Goal: Task Accomplishment & Management: Use online tool/utility

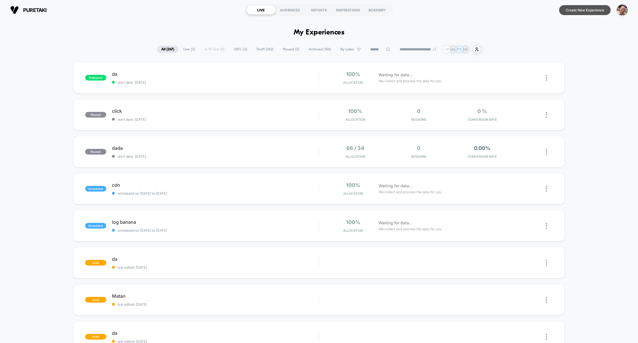
click at [579, 11] on button "Create New Experience" at bounding box center [585, 10] width 52 height 10
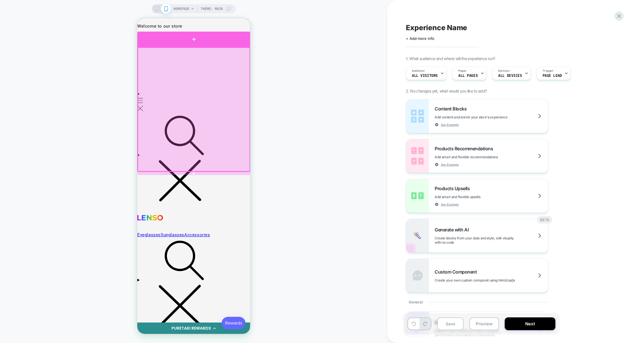
click at [221, 45] on div at bounding box center [193, 39] width 113 height 15
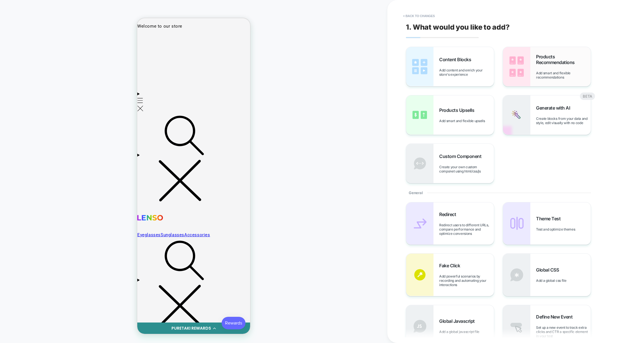
click at [540, 71] on div "Products Recommendations Add smart and flexible recommendations" at bounding box center [563, 67] width 55 height 26
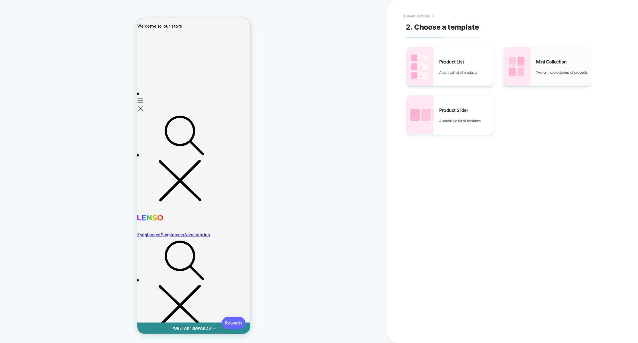
click at [518, 75] on img at bounding box center [516, 66] width 27 height 39
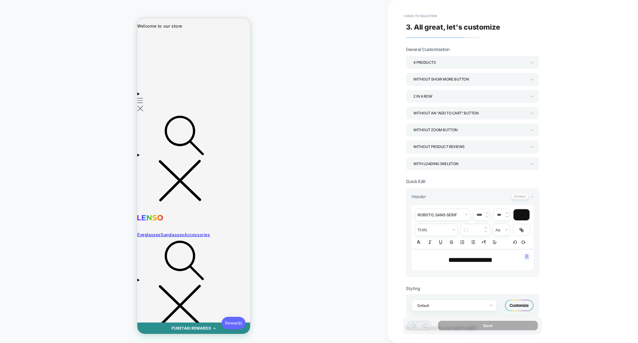
click at [433, 116] on div "Without an "add to cart" button" at bounding box center [469, 113] width 113 height 8
click at [444, 162] on div "With add to cart below prices" at bounding box center [472, 165] width 129 height 12
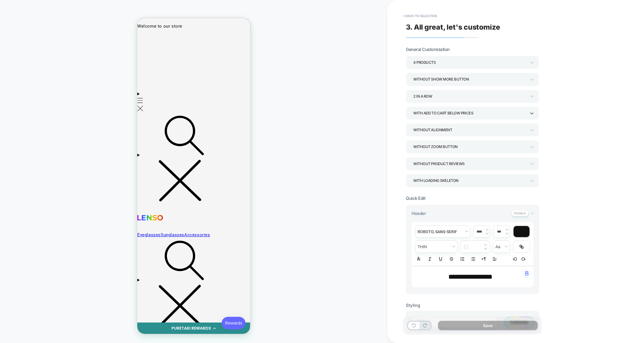
click at [440, 133] on div "Without alignment" at bounding box center [469, 130] width 113 height 8
click at [610, 210] on div at bounding box center [319, 171] width 638 height 343
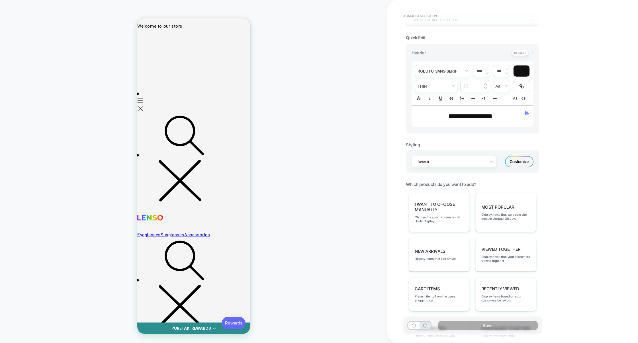
scroll to position [162, 0]
click at [447, 211] on span "I want to choose manually" at bounding box center [439, 205] width 49 height 11
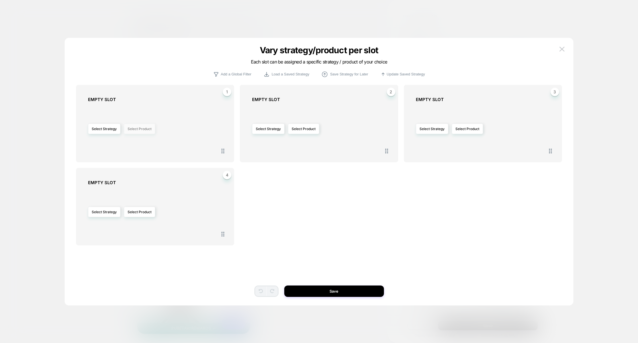
click at [144, 129] on button "Select Product" at bounding box center [139, 129] width 31 height 11
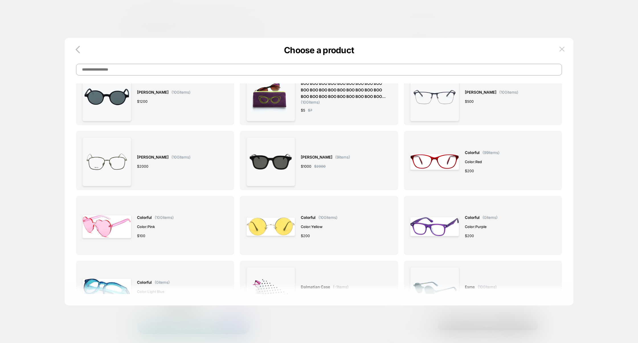
scroll to position [190, 0]
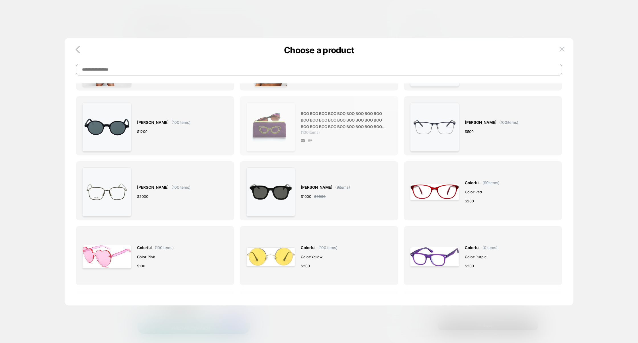
click at [333, 141] on div "$ 5 $ 7" at bounding box center [343, 141] width 85 height 6
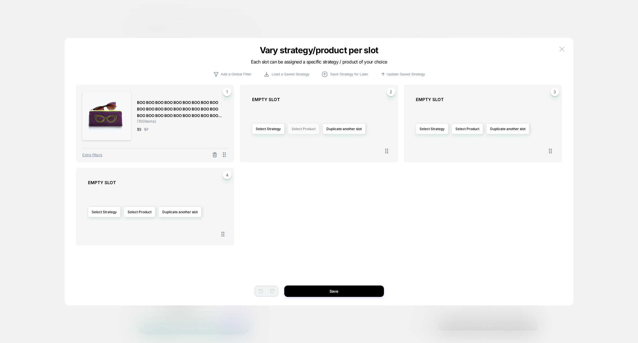
click at [303, 129] on button "Select Product" at bounding box center [303, 129] width 31 height 11
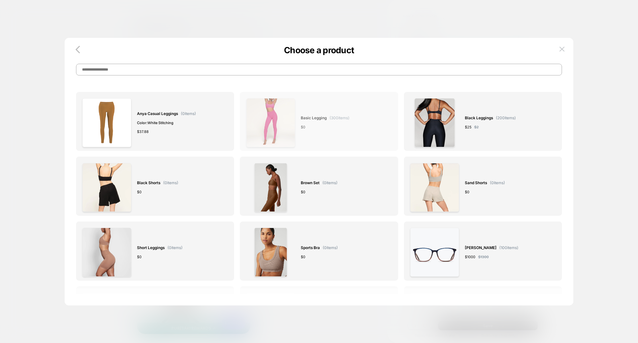
click at [301, 133] on div "Basic legging ( 300 items) $ 0" at bounding box center [325, 122] width 49 height 49
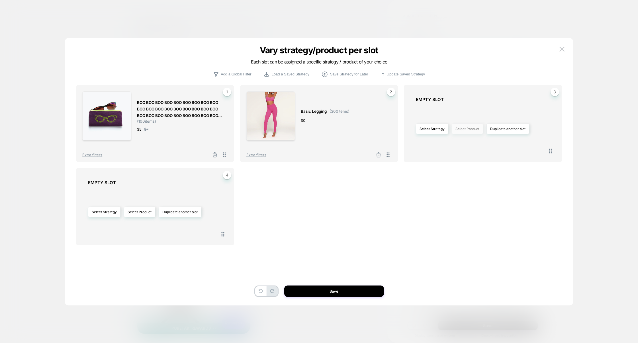
click at [476, 133] on button "Select Product" at bounding box center [467, 129] width 31 height 11
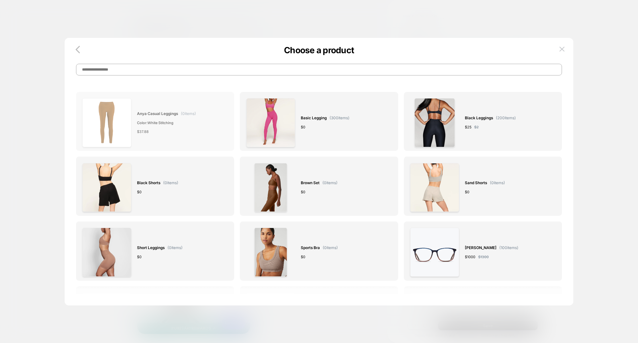
click at [195, 146] on div "Anya Casual Leggings ( 0 items) Color: White stitching $ 37.88" at bounding box center [166, 122] width 59 height 49
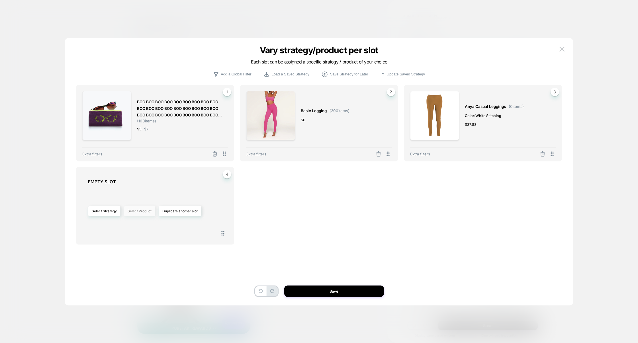
click at [135, 211] on button "Select Product" at bounding box center [139, 211] width 31 height 11
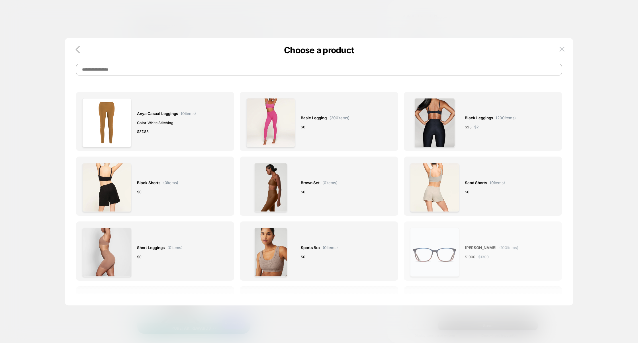
click at [436, 267] on img at bounding box center [434, 252] width 49 height 49
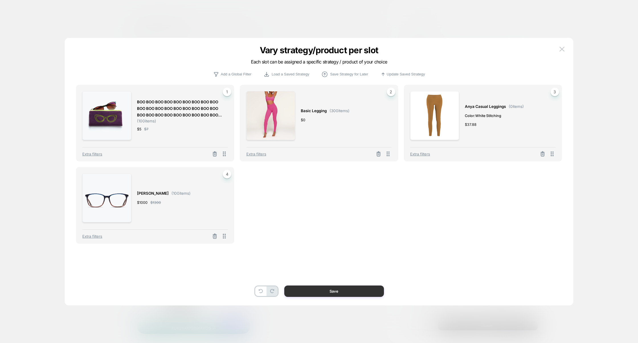
click at [318, 293] on button "Save" at bounding box center [334, 291] width 100 height 11
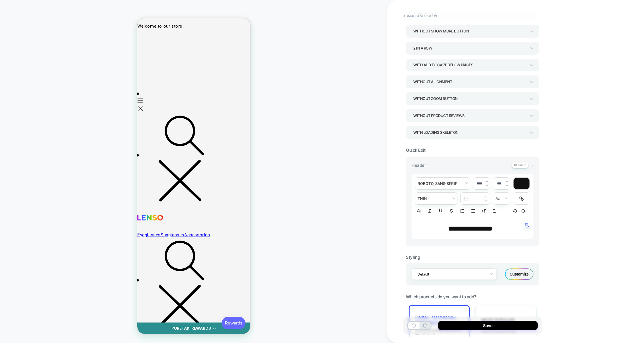
scroll to position [0, 0]
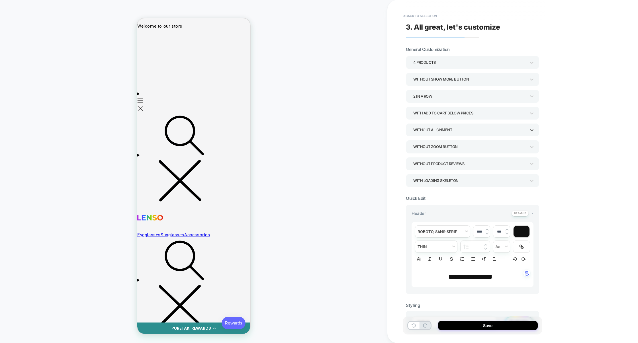
click at [474, 128] on div "Without alignment" at bounding box center [469, 130] width 113 height 8
click at [439, 158] on div "Align add to cart to the bottom" at bounding box center [472, 158] width 129 height 12
click at [444, 131] on div "Align add to cart to the bottom" at bounding box center [469, 130] width 113 height 8
click at [442, 145] on div "Without add to cart alignment" at bounding box center [472, 146] width 129 height 12
click at [447, 132] on div "Without add to cart alignment" at bounding box center [469, 130] width 113 height 8
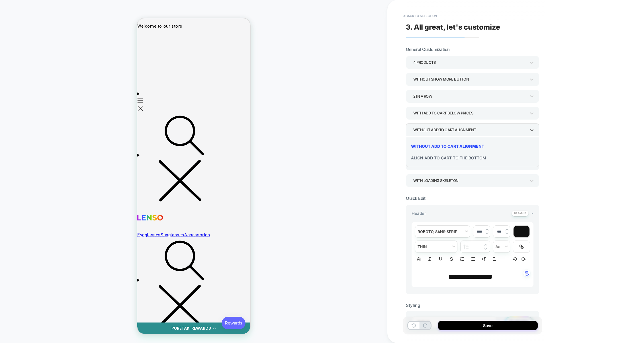
click at [440, 158] on div "Align add to cart to the bottom" at bounding box center [472, 158] width 129 height 12
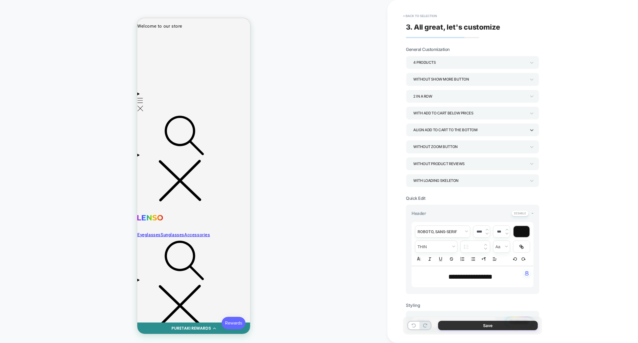
click at [477, 329] on button "Save" at bounding box center [488, 325] width 100 height 9
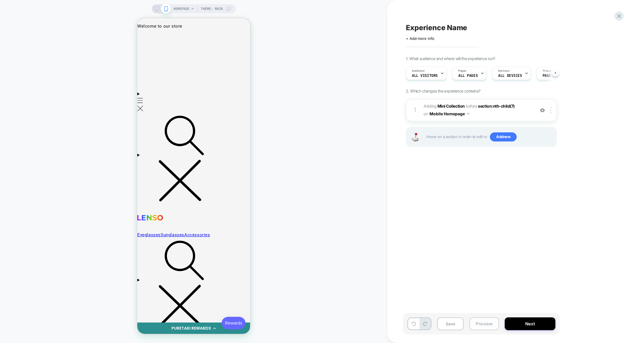
scroll to position [0, 0]
click at [479, 325] on button "Preview" at bounding box center [485, 324] width 30 height 13
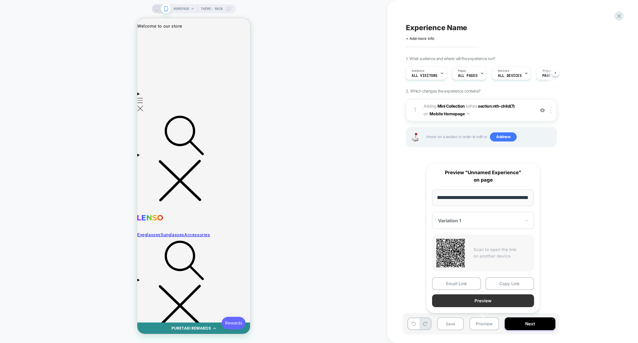
scroll to position [0, 0]
click at [480, 304] on button "Preview" at bounding box center [483, 301] width 102 height 13
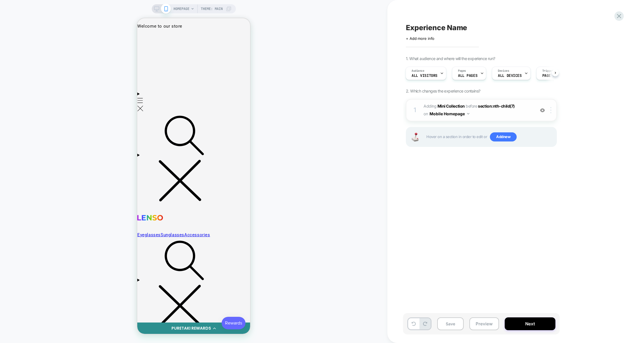
click at [553, 111] on div at bounding box center [551, 110] width 9 height 6
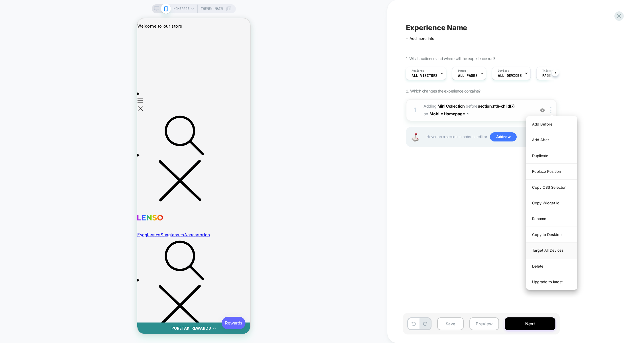
click at [549, 251] on div "Target All Devices" at bounding box center [552, 251] width 51 height 16
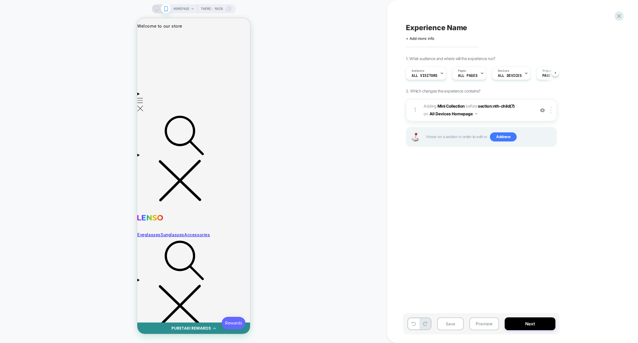
click at [154, 8] on icon at bounding box center [156, 8] width 5 height 5
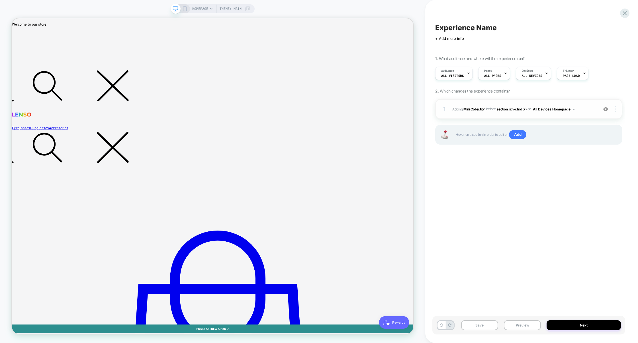
click at [618, 110] on div at bounding box center [616, 109] width 11 height 6
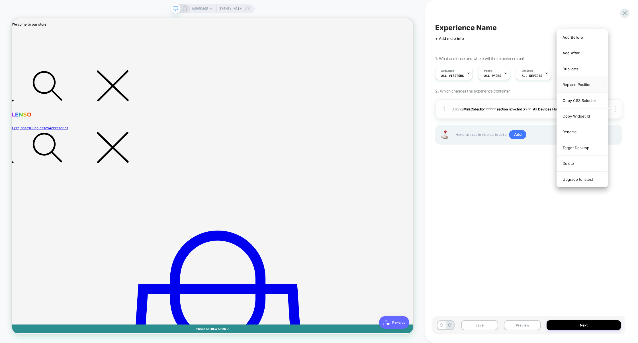
click at [583, 86] on div "Replace Position" at bounding box center [582, 85] width 51 height 16
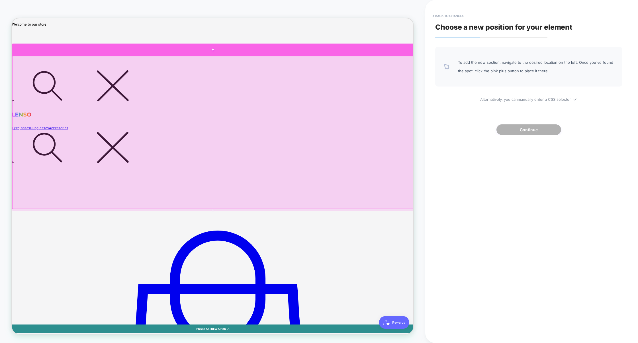
click at [368, 65] on div at bounding box center [280, 59] width 536 height 17
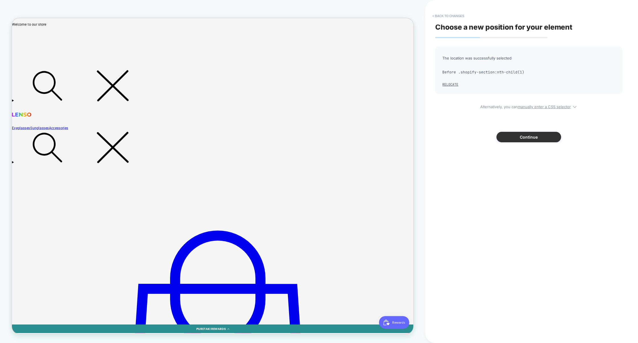
click at [516, 136] on button "Continue" at bounding box center [529, 137] width 65 height 11
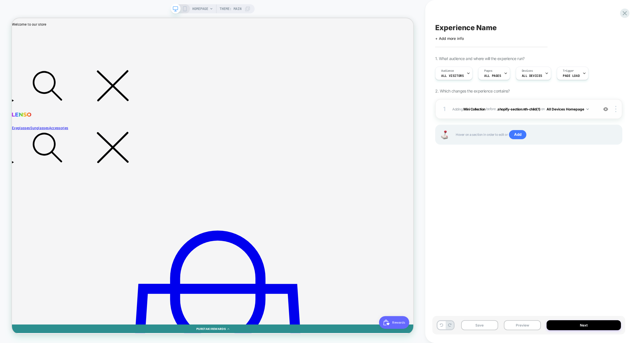
click at [492, 115] on div "1 #_loomi_addon_1759923486933 Adding Mini Collection BEFORE .shopify-section:nt…" at bounding box center [528, 109] width 187 height 20
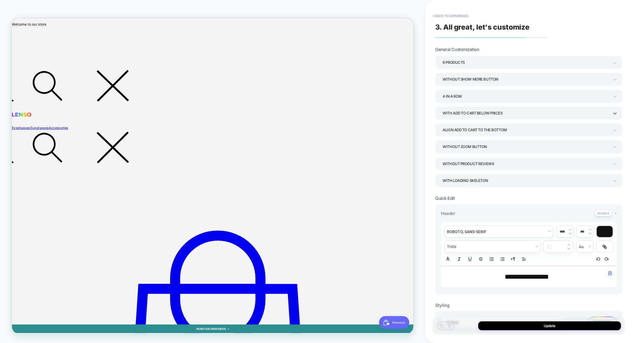
click at [476, 115] on div "With add to cart below prices" at bounding box center [526, 113] width 167 height 8
click at [458, 150] on div "With add to cart above title" at bounding box center [529, 153] width 183 height 12
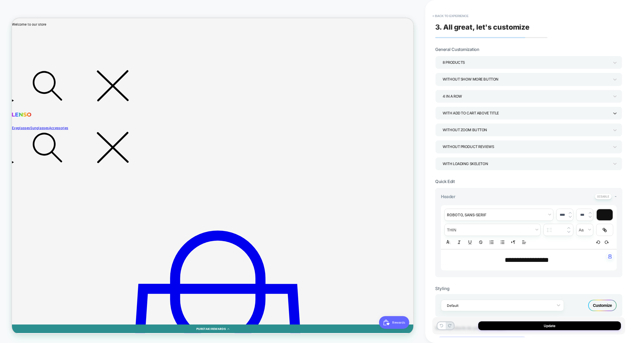
click at [468, 113] on div "With add to cart above title" at bounding box center [526, 113] width 167 height 8
click at [460, 145] on div "With add to cart inside image" at bounding box center [529, 141] width 183 height 12
click at [462, 112] on div "With add to cart inside image" at bounding box center [526, 113] width 167 height 8
click at [455, 164] on div "With add to cart below prices" at bounding box center [529, 165] width 183 height 12
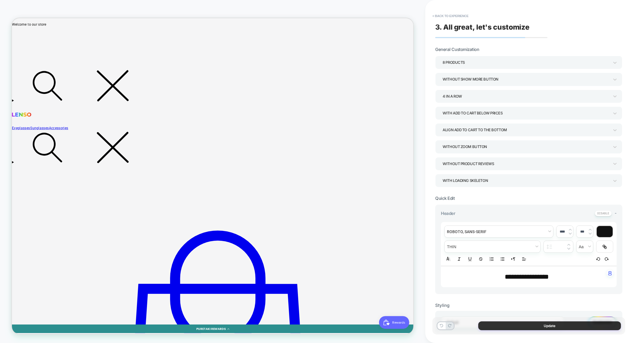
click at [524, 325] on button "Update" at bounding box center [549, 326] width 143 height 9
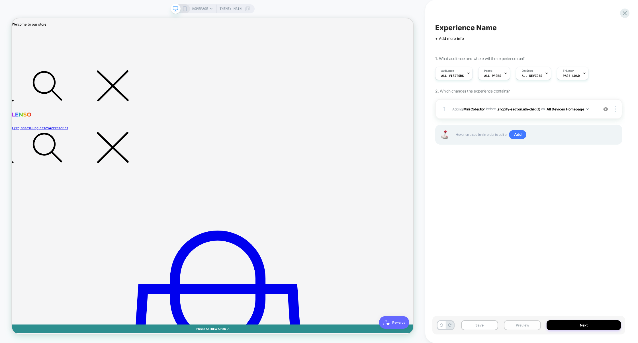
click at [519, 325] on button "Preview" at bounding box center [522, 326] width 37 height 10
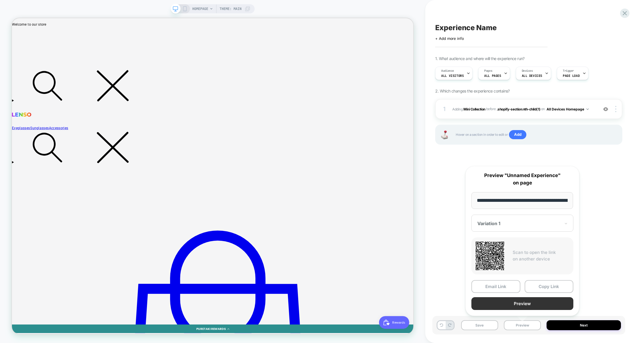
click at [525, 306] on button "Preview" at bounding box center [523, 303] width 102 height 13
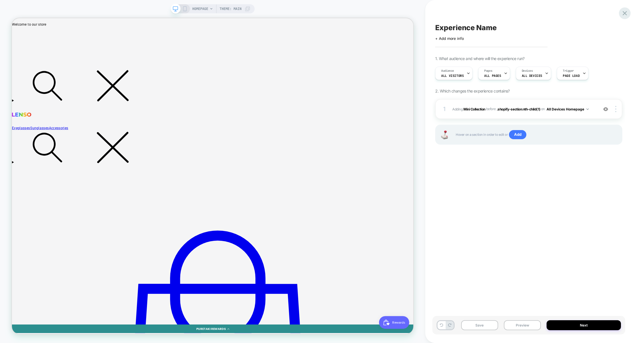
click at [625, 15] on icon at bounding box center [625, 13] width 8 height 8
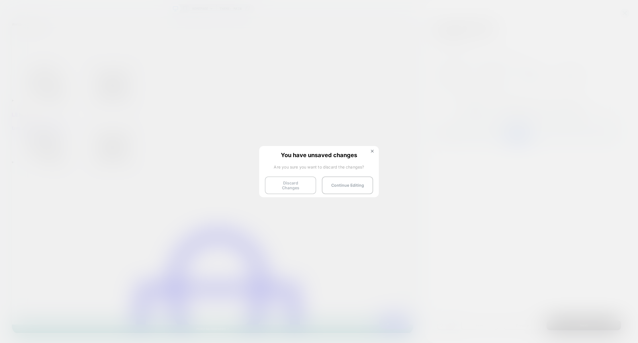
click at [291, 190] on button "Discard Changes" at bounding box center [290, 186] width 51 height 18
click at [290, 184] on button "Discard Changes" at bounding box center [290, 186] width 51 height 18
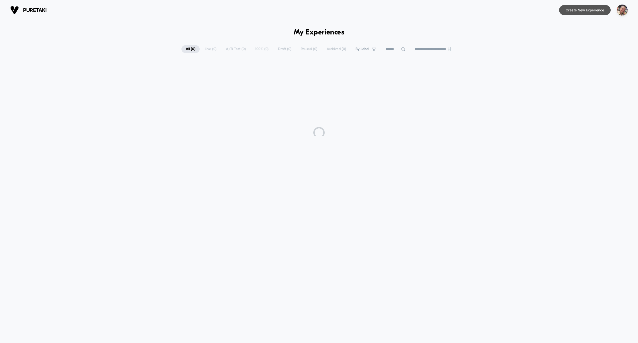
click at [583, 13] on button "Create New Experience" at bounding box center [585, 10] width 52 height 10
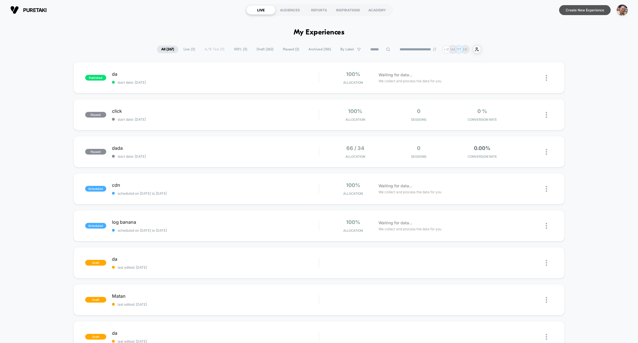
click at [576, 14] on button "Create New Experience" at bounding box center [585, 10] width 52 height 10
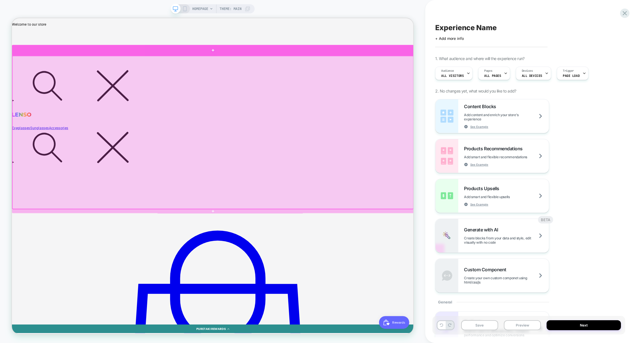
click at [441, 61] on div at bounding box center [280, 61] width 536 height 15
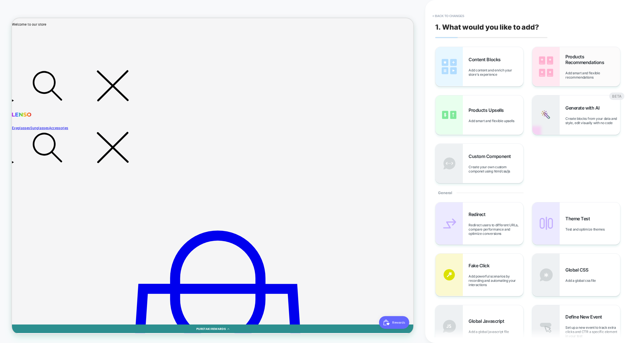
click at [583, 68] on div "Products Recommendations Add smart and flexible recommendations" at bounding box center [593, 67] width 55 height 26
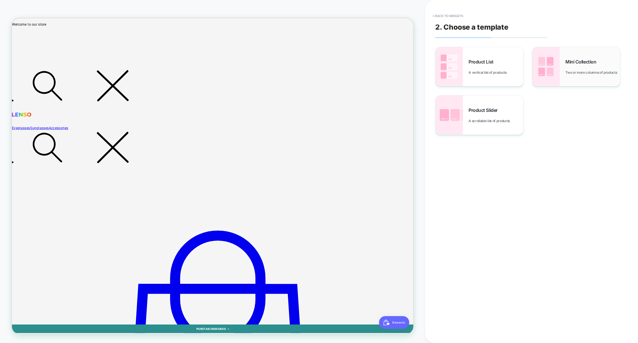
click at [585, 67] on div "Mini Collection Two or more columns of products" at bounding box center [593, 67] width 55 height 16
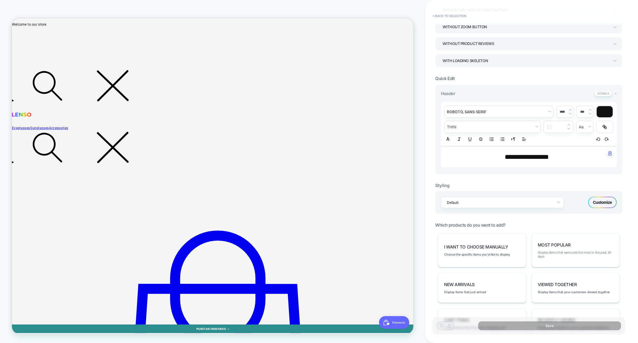
scroll to position [114, 0]
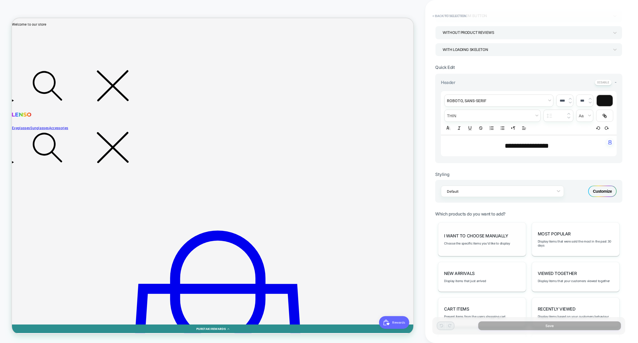
click at [509, 250] on div "I want to choose manually Choose the specific items you'd like to display" at bounding box center [482, 240] width 88 height 34
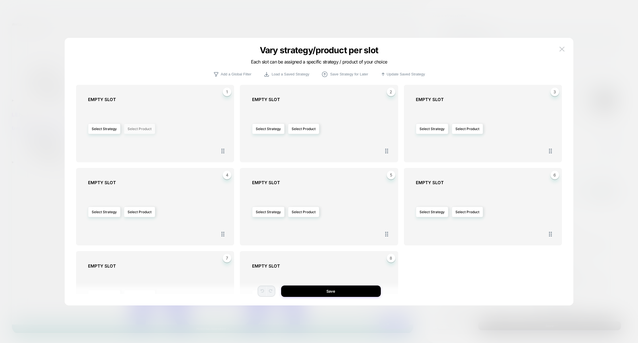
click at [152, 128] on button "Select Product" at bounding box center [139, 129] width 31 height 11
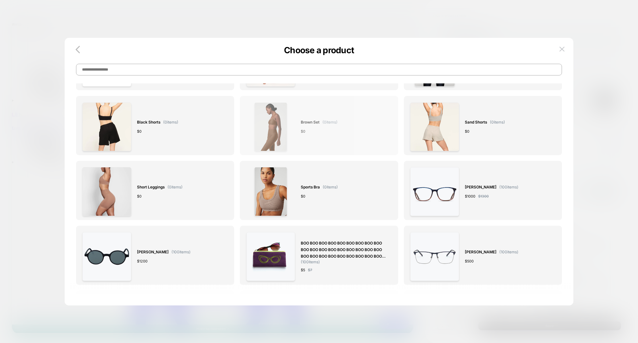
scroll to position [64, 0]
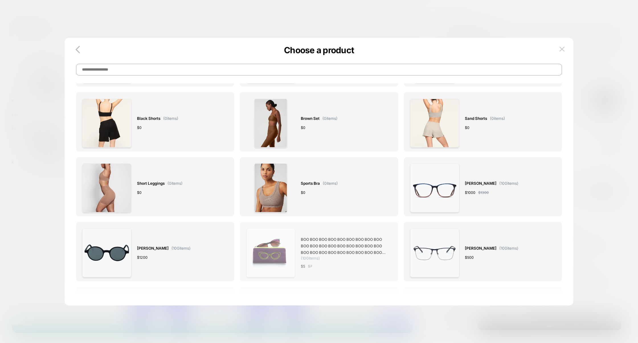
click at [305, 243] on span "BOO BOO BOO BOO BOO BOO BOO BOO BOO BOO BOO BOO BOO BOO BOO BOO BOO BOO BOO BOO…" at bounding box center [343, 247] width 85 height 20
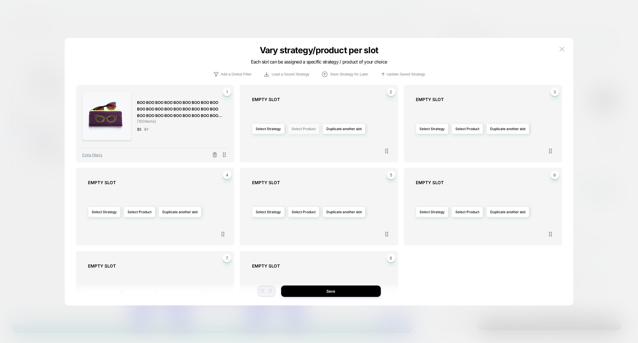
click at [309, 128] on button "Select Product" at bounding box center [303, 129] width 31 height 11
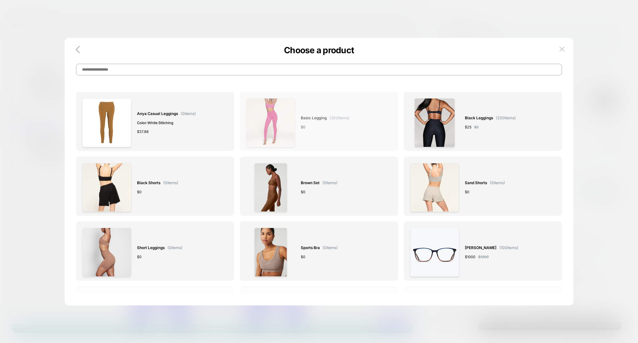
click at [281, 126] on img at bounding box center [270, 122] width 49 height 49
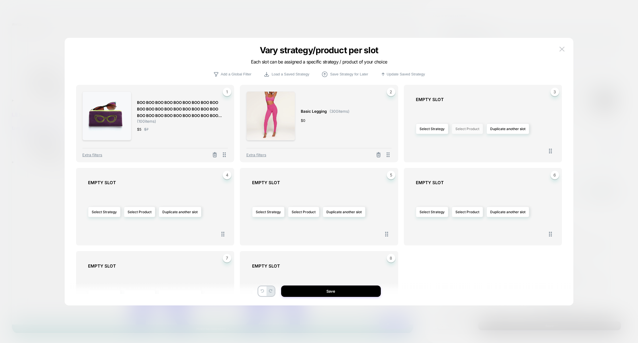
click at [460, 124] on button "Select Product" at bounding box center [467, 129] width 31 height 11
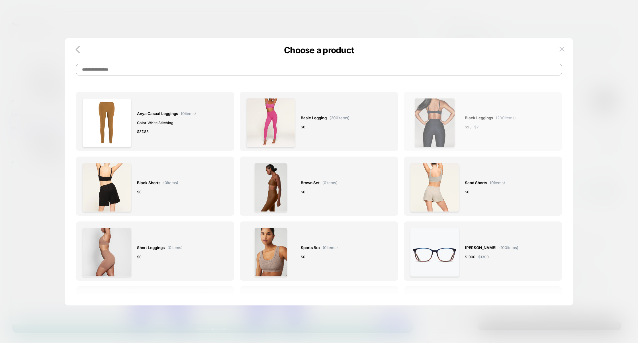
click at [437, 133] on img at bounding box center [435, 122] width 40 height 49
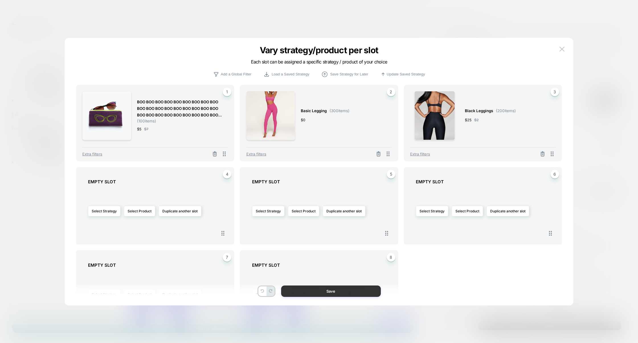
click at [335, 292] on button "Save" at bounding box center [331, 291] width 100 height 11
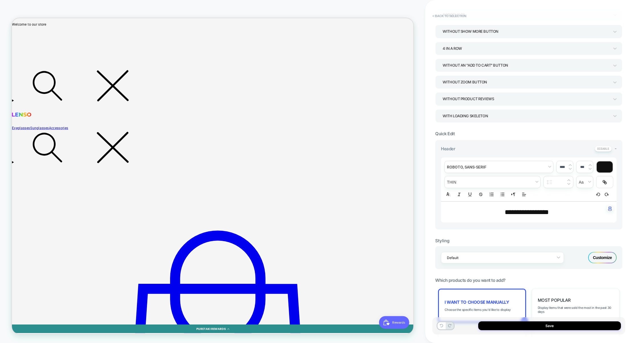
scroll to position [0, 0]
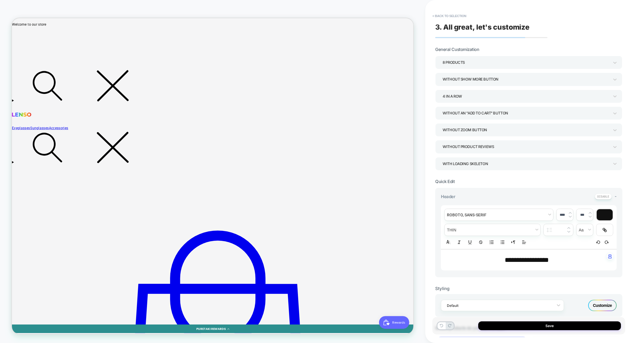
click at [472, 67] on div "8 Products" at bounding box center [526, 62] width 172 height 9
click at [455, 111] on div "4 Products" at bounding box center [529, 114] width 183 height 12
click at [461, 99] on div "4 In a Row" at bounding box center [526, 97] width 167 height 8
click at [472, 94] on div at bounding box center [319, 171] width 638 height 343
click at [466, 116] on div "Without an "add to cart" button" at bounding box center [526, 113] width 167 height 8
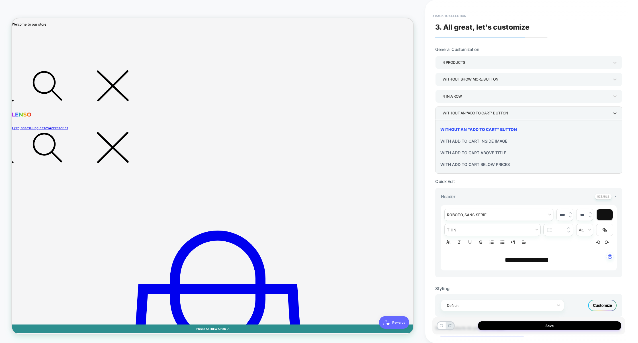
click at [465, 162] on div "With add to cart below prices" at bounding box center [529, 165] width 183 height 12
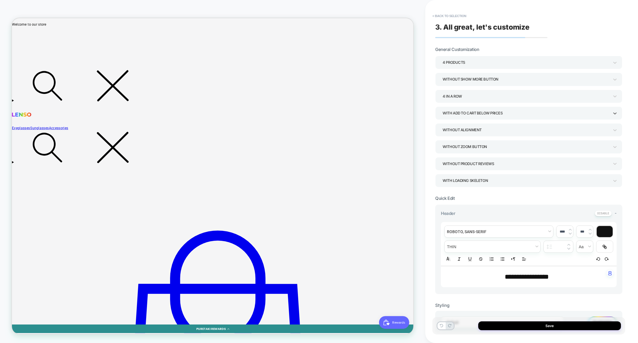
click at [464, 131] on div "Without alignment" at bounding box center [526, 130] width 167 height 8
click at [460, 158] on div "Align add to cart to the bottom" at bounding box center [529, 158] width 183 height 12
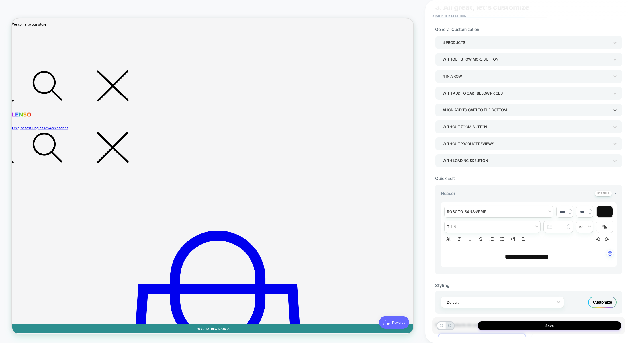
scroll to position [21, 0]
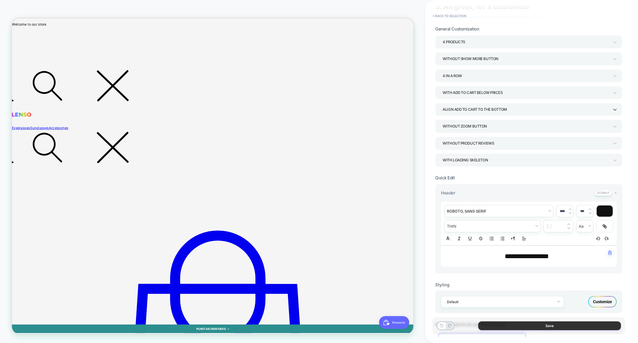
click at [510, 322] on button "Save" at bounding box center [549, 326] width 143 height 9
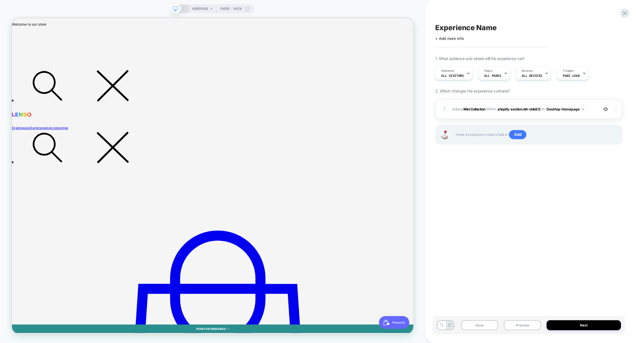
click at [617, 109] on div at bounding box center [616, 109] width 11 height 6
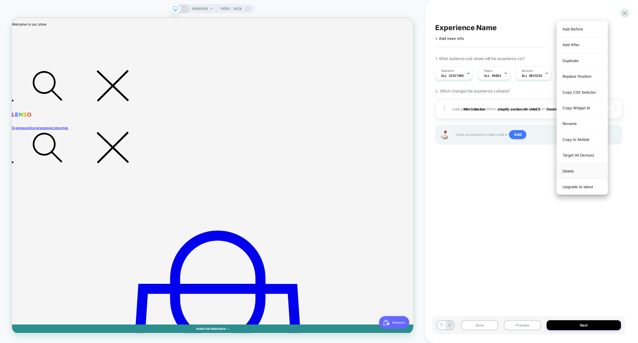
click at [573, 173] on div "Delete" at bounding box center [582, 172] width 51 height 16
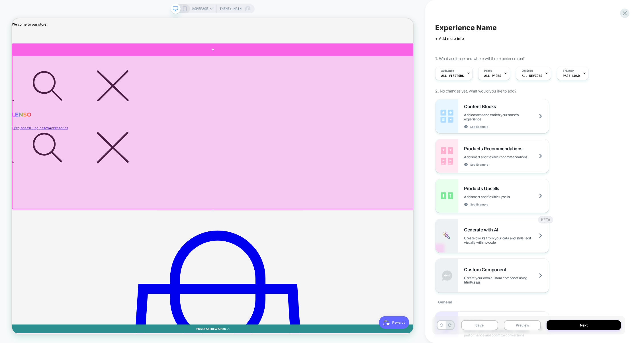
click at [485, 64] on div at bounding box center [280, 60] width 536 height 16
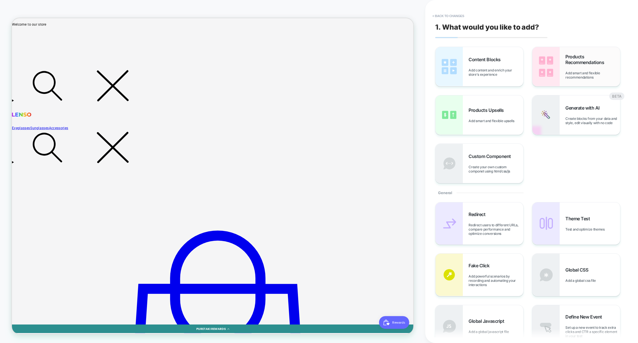
click at [570, 69] on div "Products Recommendations Add smart and flexible recommendations" at bounding box center [593, 67] width 55 height 26
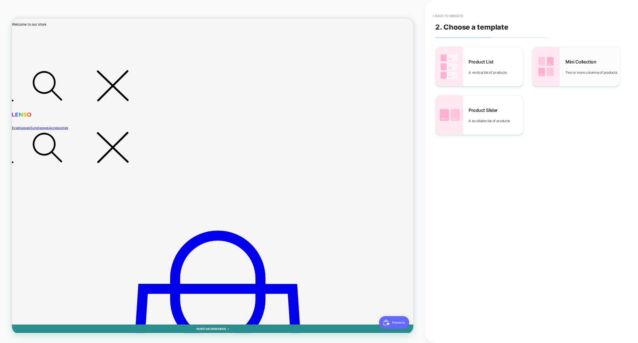
scroll to position [18, 0]
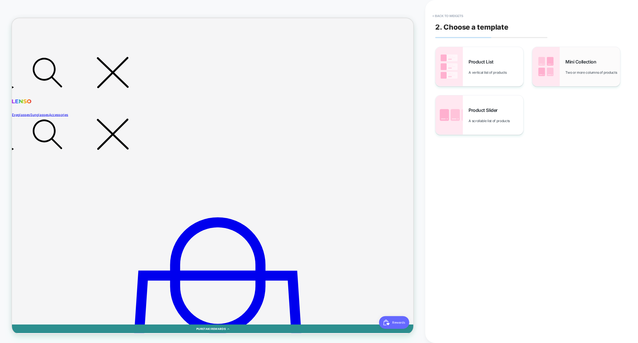
click at [543, 74] on img at bounding box center [546, 66] width 27 height 39
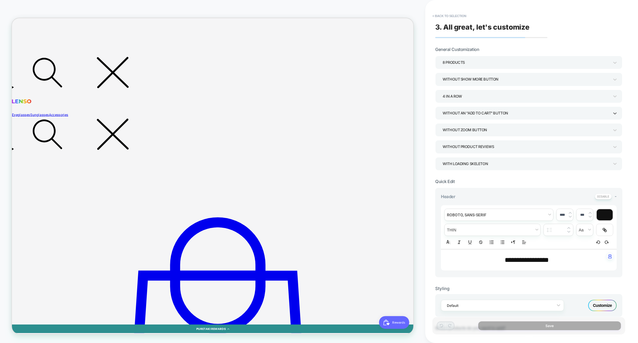
click at [473, 109] on div "Without an "add to cart" button" at bounding box center [526, 113] width 172 height 9
click at [467, 143] on div "With add to cart inside image" at bounding box center [529, 141] width 183 height 12
click at [482, 115] on div "With add to cart inside image" at bounding box center [526, 113] width 167 height 8
click at [482, 164] on div "With add to cart below prices" at bounding box center [529, 165] width 183 height 12
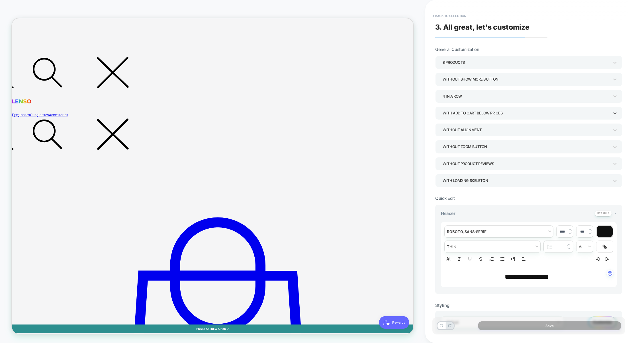
click at [473, 128] on div "Without alignment" at bounding box center [526, 130] width 167 height 8
click at [464, 158] on div "Align add to cart to the bottom" at bounding box center [529, 158] width 183 height 12
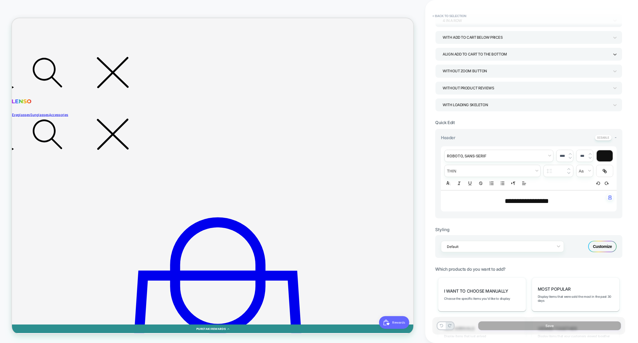
scroll to position [77, 0]
